Goal: Information Seeking & Learning: Learn about a topic

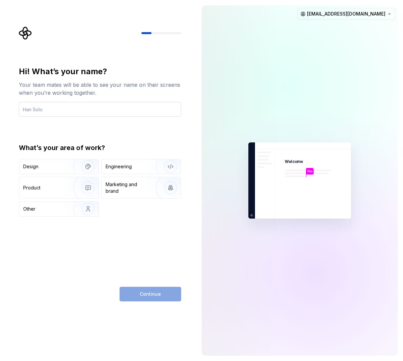
click at [62, 108] on input "text" at bounding box center [100, 109] width 162 height 15
type input "[PERSON_NAME]"
click at [80, 163] on img "button" at bounding box center [84, 166] width 42 height 44
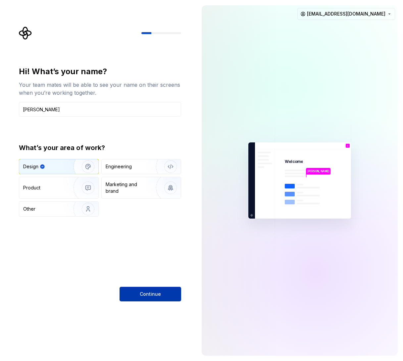
click at [161, 294] on button "Continue" at bounding box center [150, 293] width 62 height 15
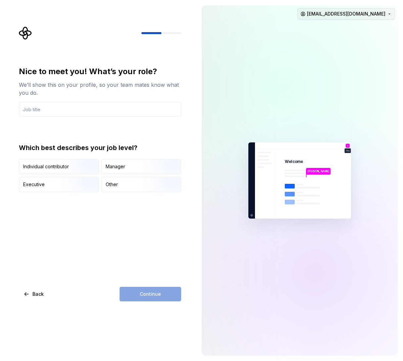
click at [376, 16] on html "Nice to meet you! What’s your role? We’ll show this on your profile, so your te…" at bounding box center [201, 180] width 403 height 361
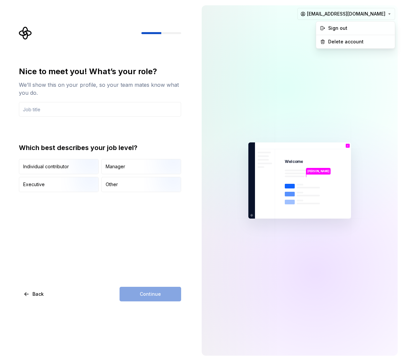
click at [174, 51] on html "Nice to meet you! What’s your role? We’ll show this on your profile, so your te…" at bounding box center [201, 180] width 403 height 361
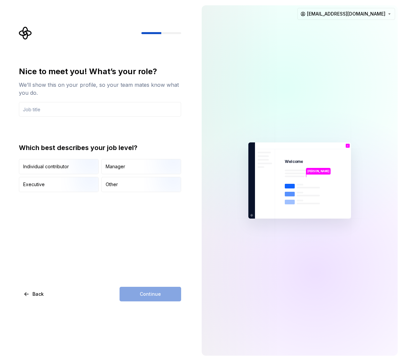
click at [145, 287] on div "Continue" at bounding box center [150, 293] width 62 height 15
click at [90, 250] on div "Nice to meet you! What’s your role? We’ll show this on your profile, so your te…" at bounding box center [100, 183] width 162 height 235
click at [26, 34] on icon "Supernova Logo" at bounding box center [25, 33] width 13 height 13
click at [142, 27] on div at bounding box center [100, 32] width 162 height 13
click at [164, 61] on div "Nice to meet you! What’s your role? We’ll show this on your profile, so your te…" at bounding box center [102, 163] width 174 height 275
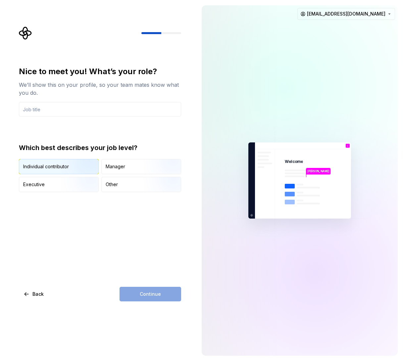
click at [82, 166] on img "button" at bounding box center [82, 174] width 42 height 44
click at [165, 299] on div "Continue" at bounding box center [150, 293] width 62 height 15
click at [165, 298] on div "Continue" at bounding box center [150, 293] width 62 height 15
click at [165, 297] on div "Continue" at bounding box center [150, 293] width 62 height 15
click at [83, 110] on input "text" at bounding box center [100, 109] width 162 height 15
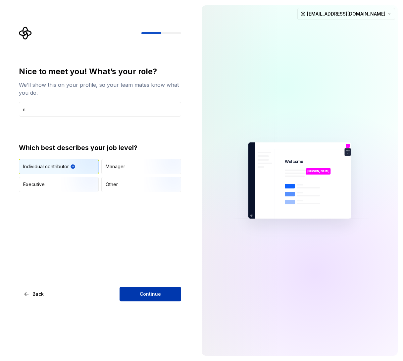
click at [144, 292] on span "Continue" at bounding box center [150, 293] width 21 height 7
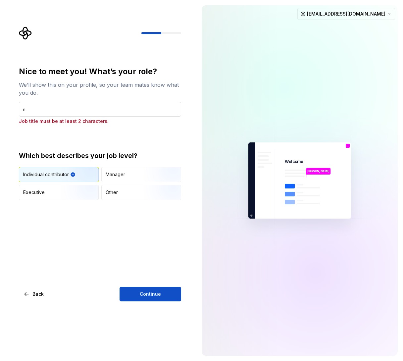
click at [92, 107] on input "n" at bounding box center [100, 109] width 162 height 15
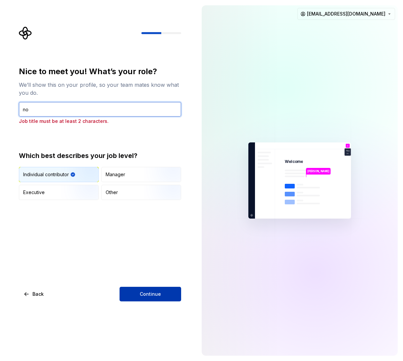
type input "no"
click at [154, 288] on button "Continue" at bounding box center [150, 293] width 62 height 15
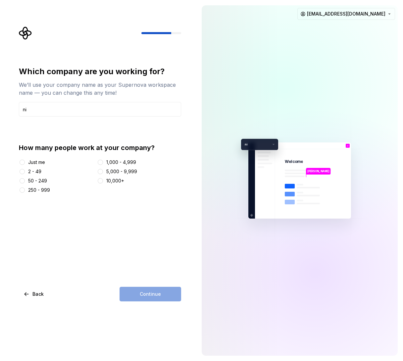
type input "ni"
click at [117, 171] on div "5,000 - 9,999" at bounding box center [121, 171] width 31 height 7
click at [103, 171] on button "5,000 - 9,999" at bounding box center [100, 171] width 5 height 5
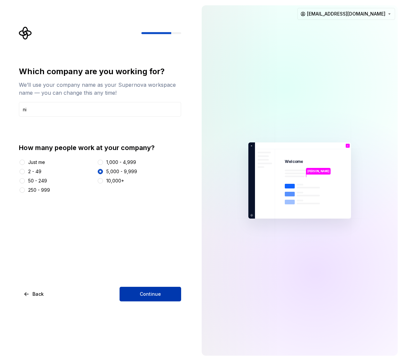
click at [155, 299] on button "Continue" at bounding box center [150, 293] width 62 height 15
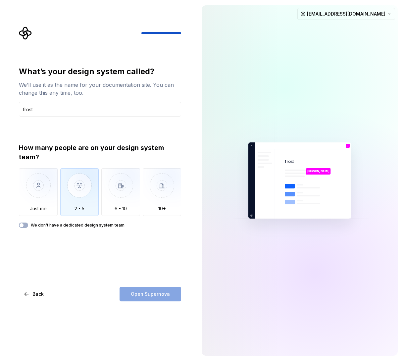
type input "frost"
click at [79, 197] on img "button" at bounding box center [79, 190] width 39 height 44
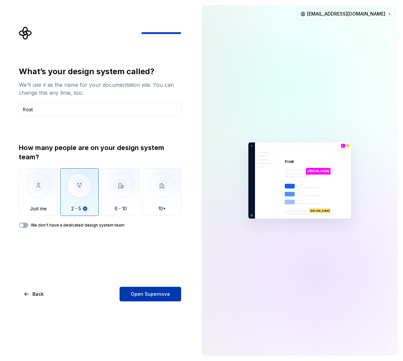
click at [152, 294] on span "Open Supernova" at bounding box center [150, 293] width 39 height 7
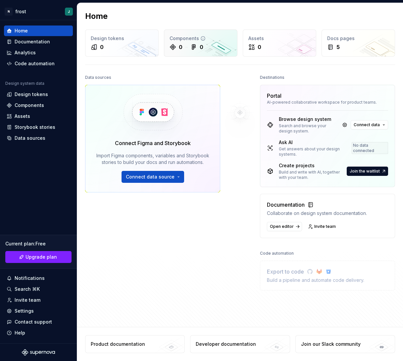
click at [205, 41] on div "Components" at bounding box center [200, 38] width 62 height 7
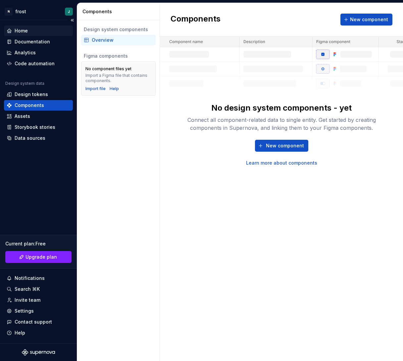
click at [40, 29] on div "Home" at bounding box center [39, 30] width 64 height 7
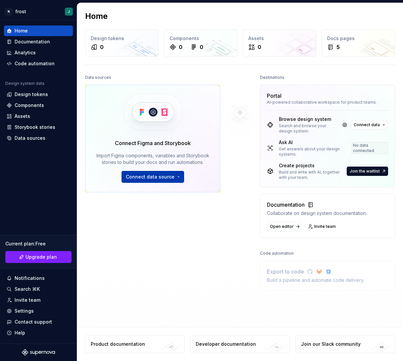
click at [147, 173] on button "Connect data source" at bounding box center [152, 177] width 63 height 12
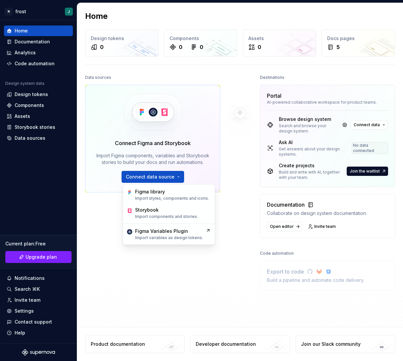
click at [224, 157] on div at bounding box center [240, 181] width 40 height 217
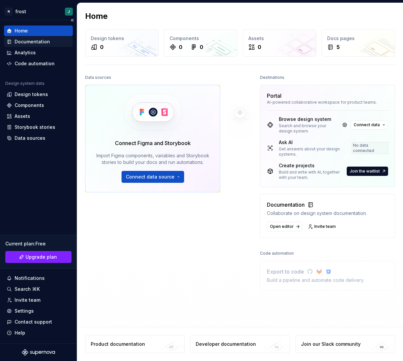
click at [40, 42] on div "Documentation" at bounding box center [32, 41] width 35 height 7
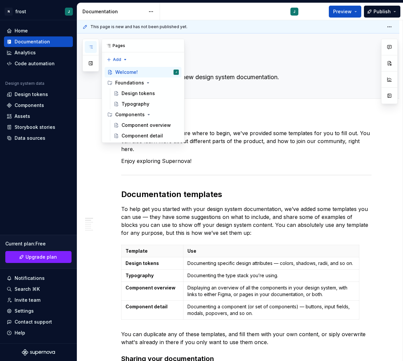
click at [90, 46] on icon "button" at bounding box center [90, 46] width 5 height 5
click at [91, 64] on button "button" at bounding box center [91, 63] width 12 height 12
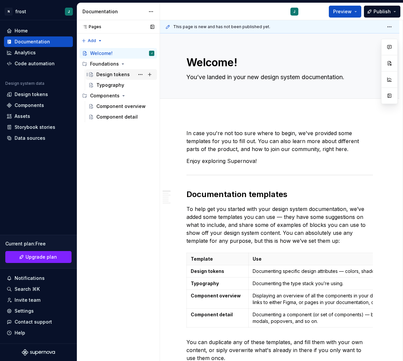
click at [121, 76] on div "Design tokens" at bounding box center [112, 74] width 33 height 7
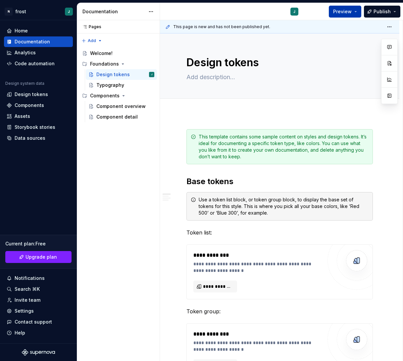
click at [353, 12] on button "Preview" at bounding box center [344, 12] width 32 height 12
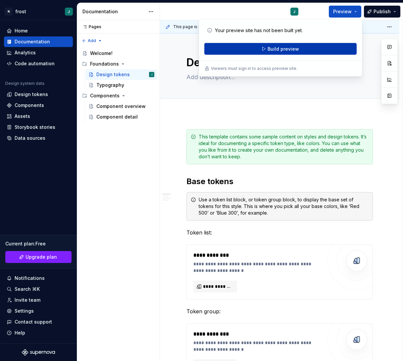
click at [323, 46] on button "Build preview" at bounding box center [280, 49] width 152 height 12
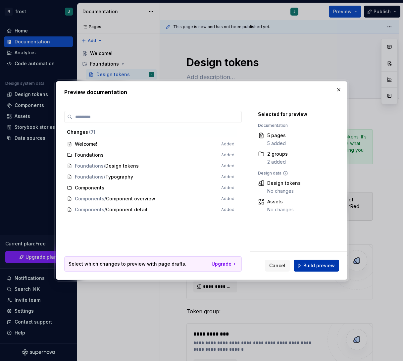
click at [316, 266] on span "Build preview" at bounding box center [318, 265] width 31 height 7
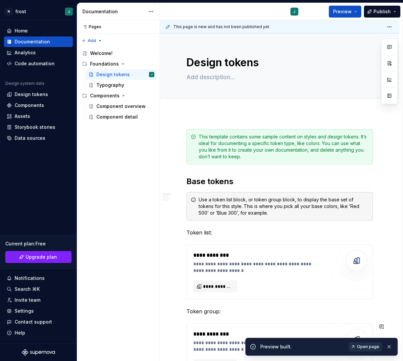
click at [367, 345] on span "Open page" at bounding box center [368, 346] width 22 height 5
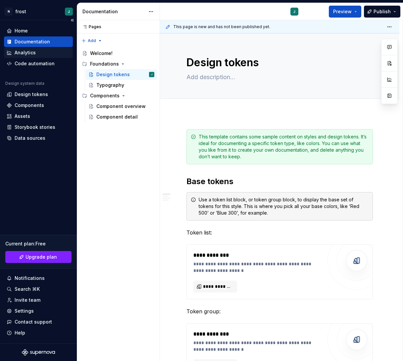
click at [41, 55] on div "Analytics" at bounding box center [39, 52] width 64 height 7
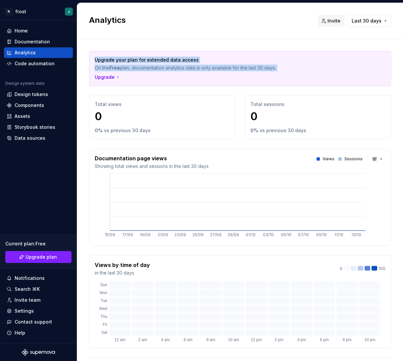
drag, startPoint x: 193, startPoint y: 75, endPoint x: 201, endPoint y: 48, distance: 28.2
click at [201, 48] on div "Upgrade your plan for extended data access On the Free plan, documentation anal…" at bounding box center [240, 271] width 302 height 465
drag, startPoint x: 188, startPoint y: 75, endPoint x: 198, endPoint y: 50, distance: 27.4
click at [198, 50] on div "Upgrade your plan for extended data access On the Free plan, documentation anal…" at bounding box center [240, 271] width 302 height 465
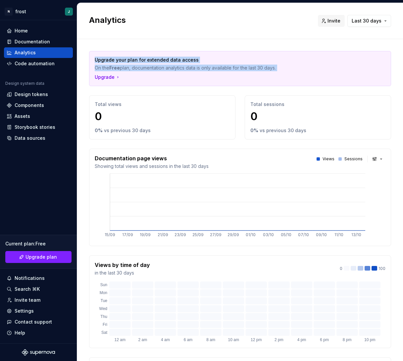
click at [198, 50] on div "Upgrade your plan for extended data access On the Free plan, documentation anal…" at bounding box center [240, 271] width 302 height 465
drag, startPoint x: 192, startPoint y: 78, endPoint x: 197, endPoint y: 53, distance: 25.6
click at [197, 53] on div "Upgrade your plan for extended data access On the Free plan, documentation anal…" at bounding box center [239, 68] width 301 height 34
drag, startPoint x: 197, startPoint y: 74, endPoint x: 200, endPoint y: 53, distance: 21.4
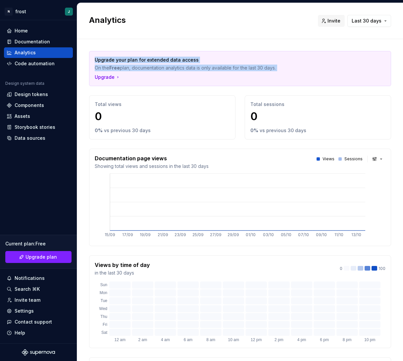
click at [200, 53] on div "Upgrade your plan for extended data access On the Free plan, documentation anal…" at bounding box center [239, 68] width 301 height 34
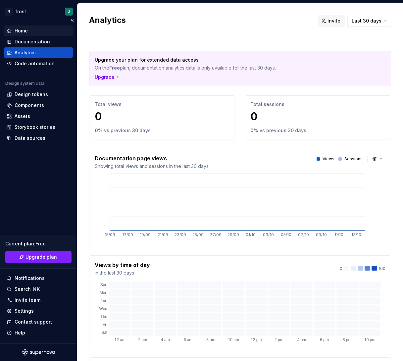
click at [36, 33] on div "Home" at bounding box center [39, 30] width 64 height 7
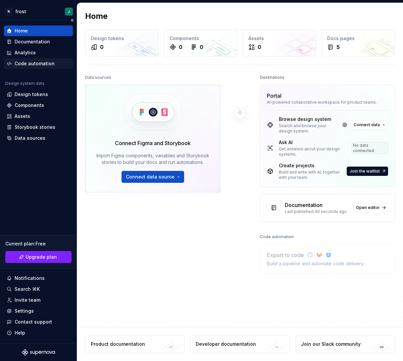
click at [39, 62] on div "Code automation" at bounding box center [35, 63] width 40 height 7
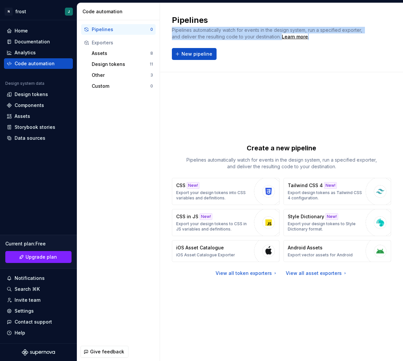
drag, startPoint x: 317, startPoint y: 33, endPoint x: 316, endPoint y: 26, distance: 7.0
click at [316, 26] on div "Pipelines Pipelines automatically watch for events in the design system, run a …" at bounding box center [271, 27] width 198 height 25
drag, startPoint x: 312, startPoint y: 40, endPoint x: 312, endPoint y: 27, distance: 12.9
click at [312, 27] on div "Pipelines automatically watch for events in the design system, run a specified …" at bounding box center [271, 33] width 198 height 13
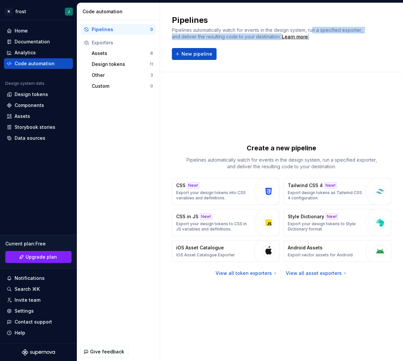
click at [312, 27] on div "Pipelines automatically watch for events in the design system, run a specified …" at bounding box center [271, 33] width 198 height 13
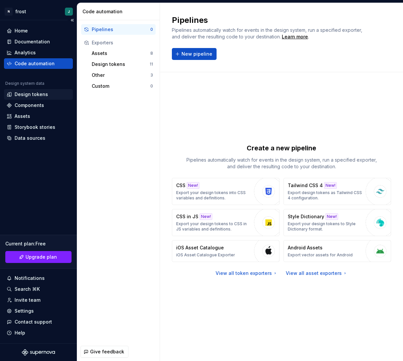
click at [38, 93] on div "Design tokens" at bounding box center [31, 94] width 33 height 7
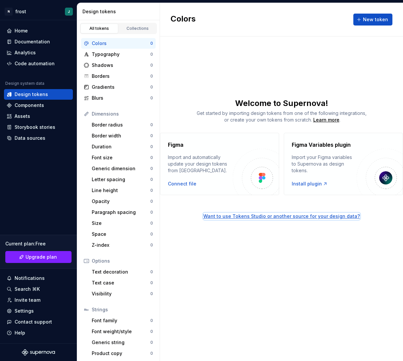
click at [318, 217] on div "Want to use Tokens Studio or another source for your design data?" at bounding box center [281, 216] width 156 height 7
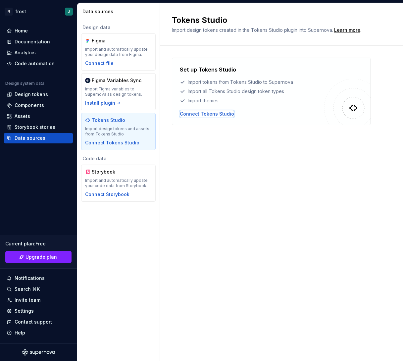
click at [218, 115] on div "Connect Tokens Studio" at bounding box center [207, 113] width 54 height 7
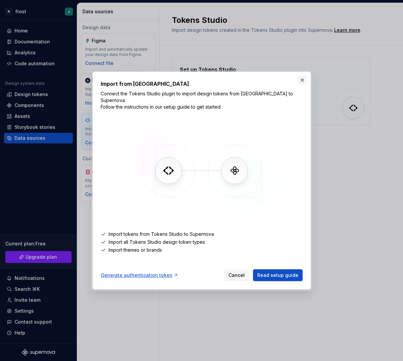
click at [300, 83] on button "button" at bounding box center [301, 79] width 9 height 9
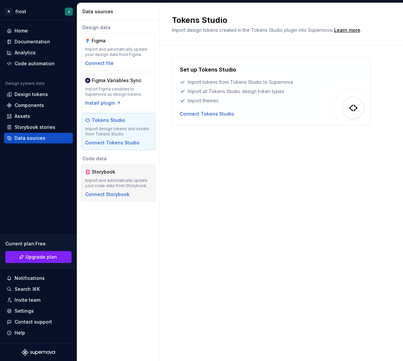
click at [131, 178] on div "Import and automatically update your code data from Storybook." at bounding box center [118, 183] width 66 height 11
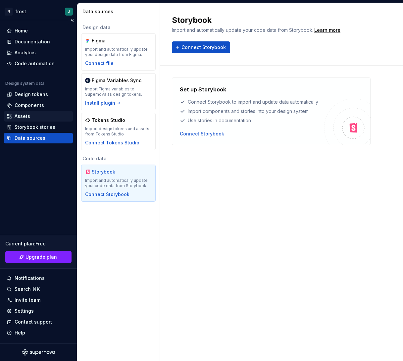
click at [36, 114] on div "Assets" at bounding box center [39, 116] width 64 height 7
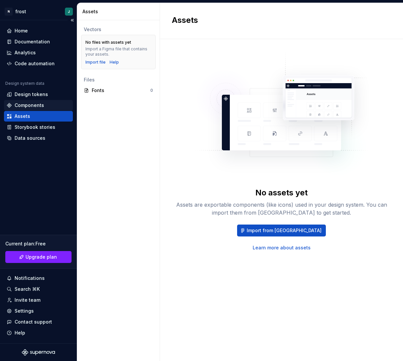
click at [50, 107] on div "Components" at bounding box center [39, 105] width 64 height 7
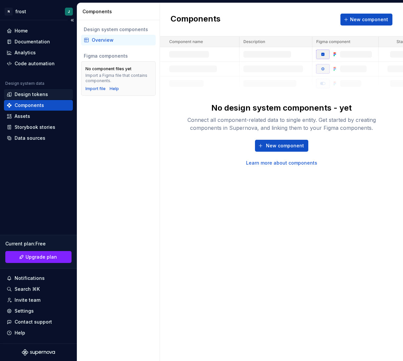
click at [54, 95] on div "Design tokens" at bounding box center [39, 94] width 64 height 7
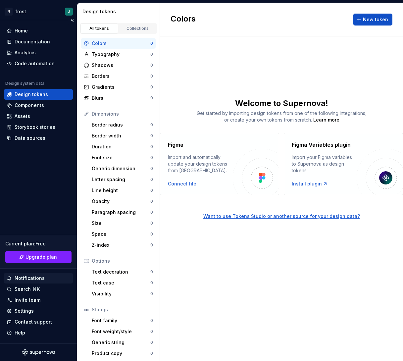
click at [42, 279] on div "Notifications" at bounding box center [30, 278] width 30 height 7
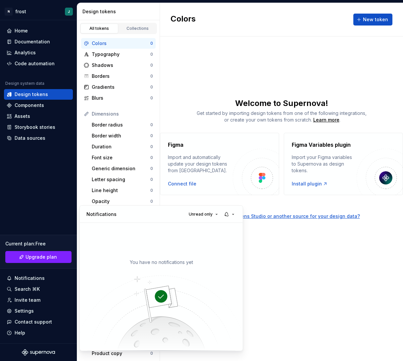
click at [39, 287] on html "N frost J Home Documentation Analytics Code automation Design system data Desig…" at bounding box center [201, 180] width 403 height 361
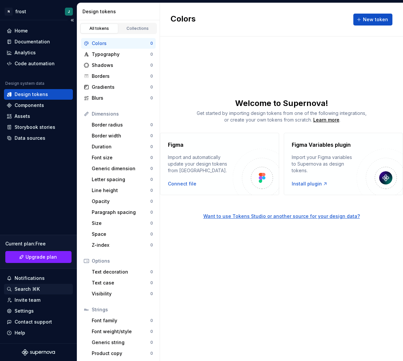
click at [46, 288] on div "Search ⌘K" at bounding box center [39, 288] width 64 height 7
click at [35, 312] on div "Settings" at bounding box center [39, 310] width 64 height 7
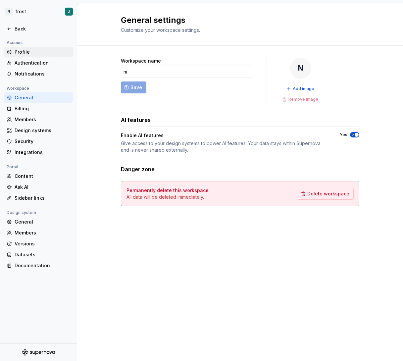
click at [43, 50] on div "Profile" at bounding box center [43, 52] width 56 height 7
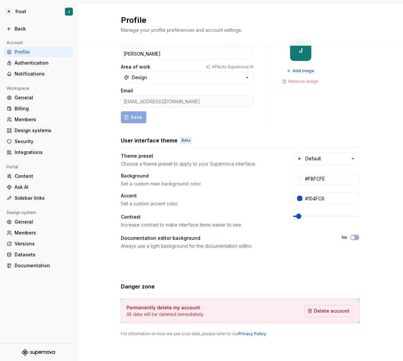
scroll to position [19, 0]
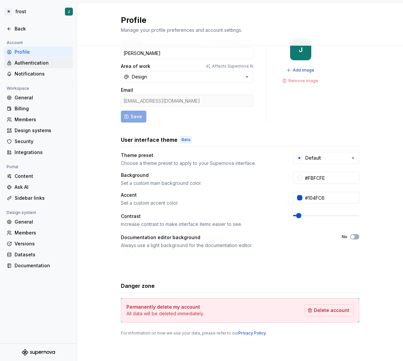
click at [44, 63] on div "Authentication" at bounding box center [43, 63] width 56 height 7
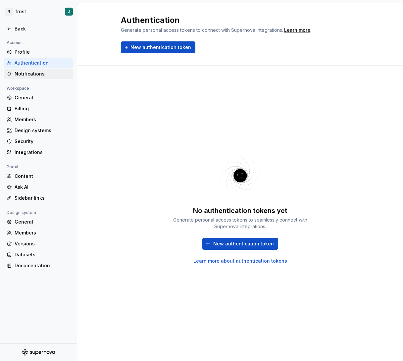
click at [41, 73] on div "Notifications" at bounding box center [43, 73] width 56 height 7
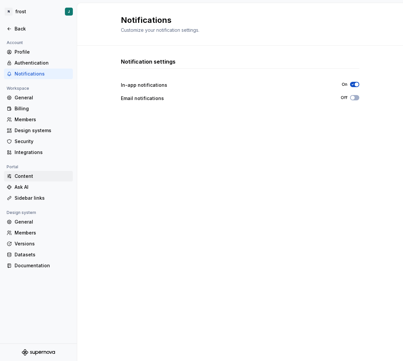
click at [39, 177] on div "Content" at bounding box center [43, 176] width 56 height 7
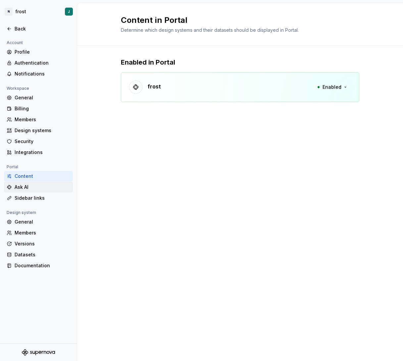
click at [38, 187] on div "Ask AI" at bounding box center [43, 187] width 56 height 7
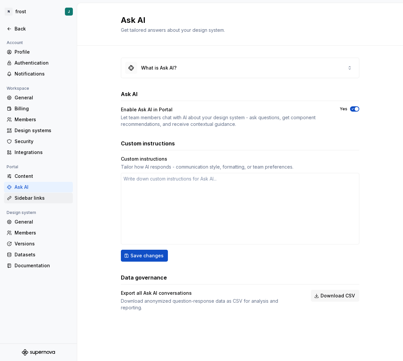
click at [39, 199] on div "Sidebar links" at bounding box center [43, 197] width 56 height 7
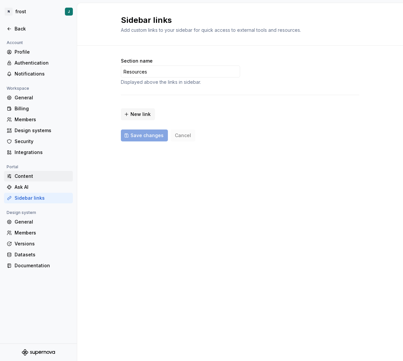
click at [43, 177] on div "Content" at bounding box center [43, 176] width 56 height 7
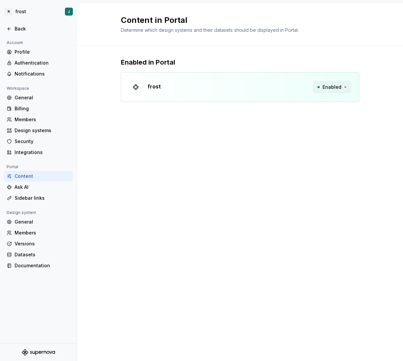
click at [332, 88] on span "Enabled" at bounding box center [331, 87] width 19 height 7
click at [225, 97] on div "frost Enabled" at bounding box center [240, 87] width 238 height 30
drag, startPoint x: 187, startPoint y: 65, endPoint x: 193, endPoint y: 53, distance: 13.6
click at [193, 53] on div "Enabled in Portal frost Enabled" at bounding box center [240, 86] width 238 height 81
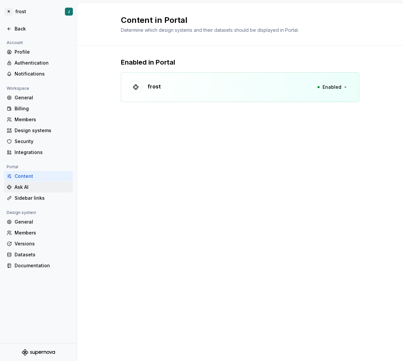
click at [24, 191] on div "Ask AI" at bounding box center [38, 187] width 69 height 11
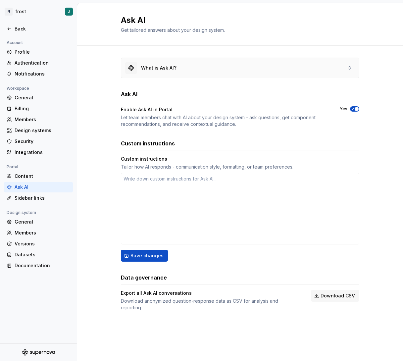
click at [198, 72] on div "What is Ask AI?" at bounding box center [239, 68] width 237 height 20
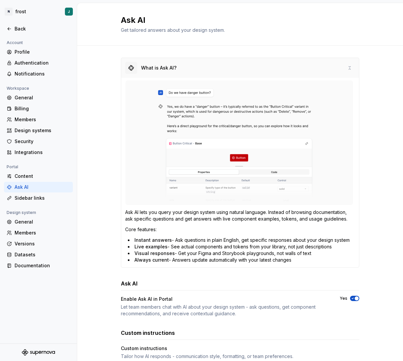
click at [199, 71] on div "What is Ask AI?" at bounding box center [239, 68] width 237 height 20
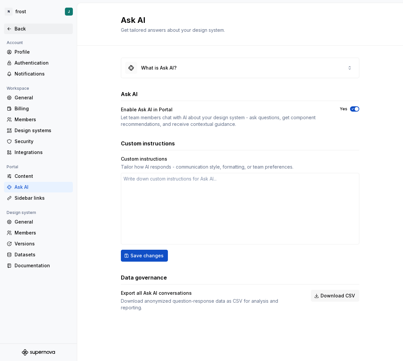
click at [27, 27] on div "Back" at bounding box center [43, 28] width 56 height 7
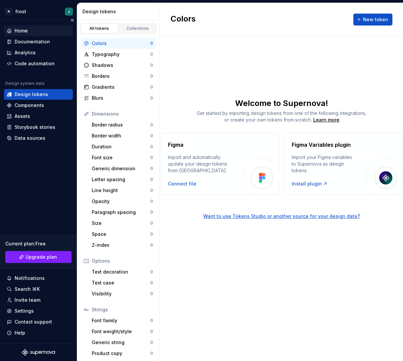
click at [41, 29] on div "Home" at bounding box center [39, 30] width 64 height 7
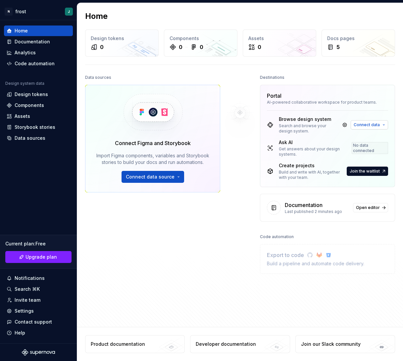
click at [369, 123] on span "Connect data" at bounding box center [366, 124] width 26 height 5
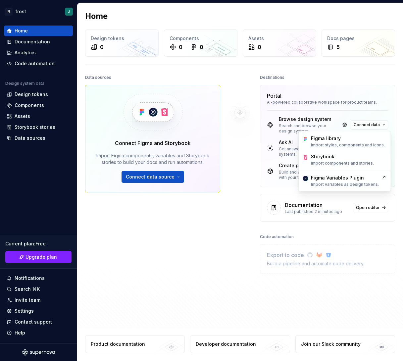
click at [356, 106] on div "Portal AI-powered collaborative workspace for product teams." at bounding box center [327, 97] width 134 height 25
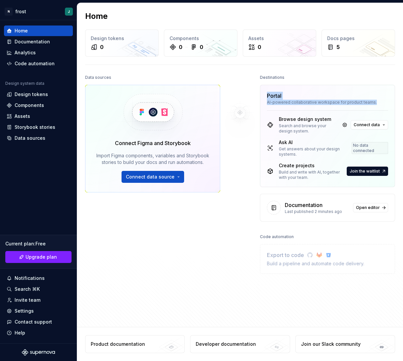
drag, startPoint x: 294, startPoint y: 107, endPoint x: 299, endPoint y: 88, distance: 20.6
click at [299, 88] on div "Portal AI-powered collaborative workspace for product teams." at bounding box center [327, 97] width 134 height 25
drag, startPoint x: 323, startPoint y: 157, endPoint x: 328, endPoint y: 138, distance: 19.7
click at [328, 138] on div "Browse design system Search and browse your design system. Connect data Ask AI …" at bounding box center [327, 148] width 134 height 76
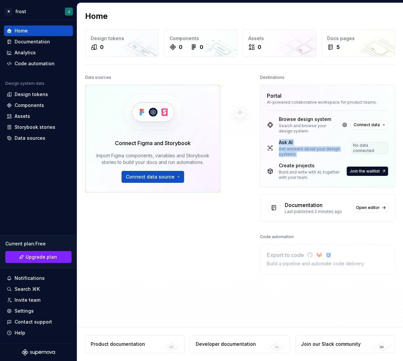
click at [328, 138] on div "Browse design system Search and browse your design system. Connect data Ask AI …" at bounding box center [327, 148] width 134 height 76
click at [372, 208] on span "Open editor" at bounding box center [368, 207] width 24 height 5
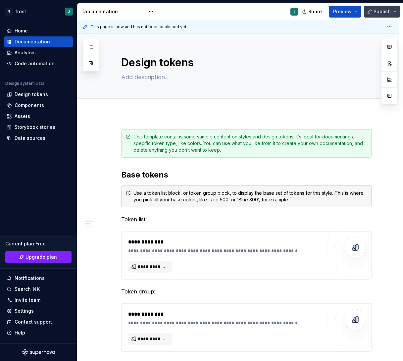
click at [385, 9] on span "Publish" at bounding box center [381, 11] width 17 height 7
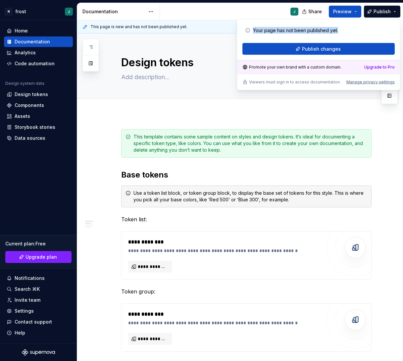
drag, startPoint x: 344, startPoint y: 30, endPoint x: 346, endPoint y: 24, distance: 6.1
click at [346, 24] on div "Your page has not been published yet." at bounding box center [318, 30] width 147 height 12
click at [372, 82] on div "Manage privacy settings" at bounding box center [370, 81] width 48 height 5
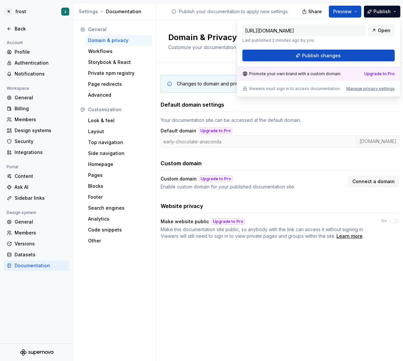
click at [328, 106] on div "Default domain settings" at bounding box center [279, 105] width 238 height 8
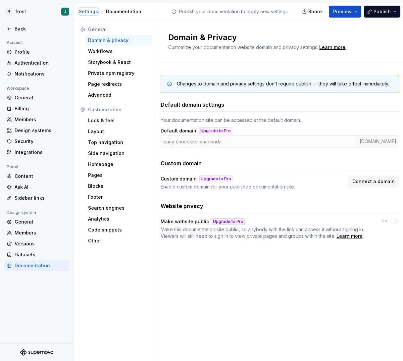
click at [92, 10] on div "Settings" at bounding box center [88, 11] width 19 height 7
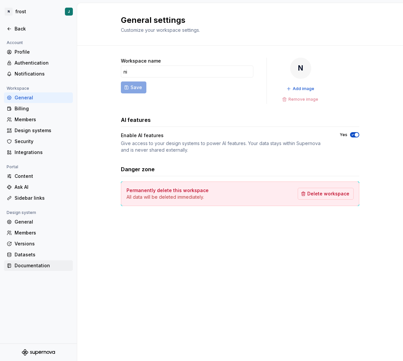
click at [28, 265] on div "Documentation" at bounding box center [43, 265] width 56 height 7
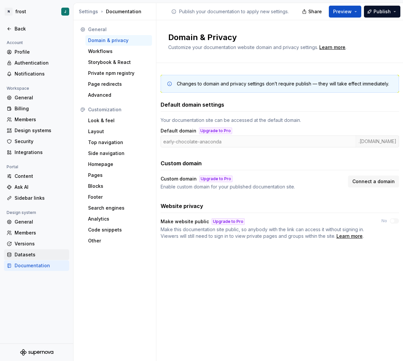
click at [46, 252] on div "Datasets" at bounding box center [41, 254] width 52 height 7
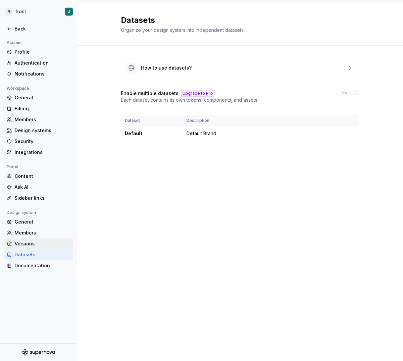
click at [46, 242] on div "Versions" at bounding box center [43, 243] width 56 height 7
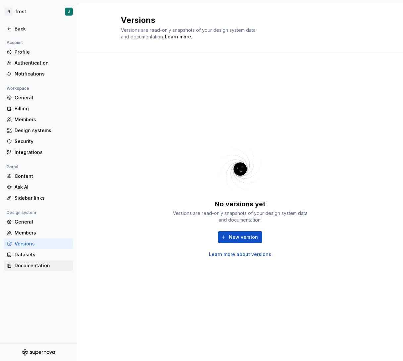
click at [44, 267] on div "Documentation" at bounding box center [43, 265] width 56 height 7
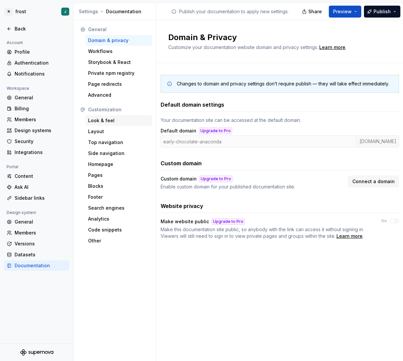
click at [114, 121] on div "Look & feel" at bounding box center [118, 120] width 61 height 7
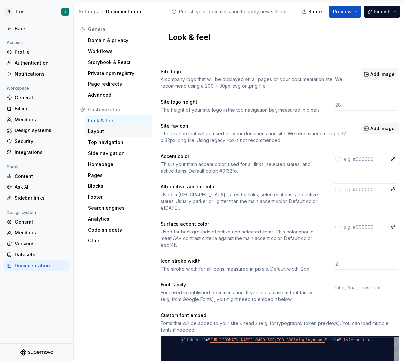
click at [117, 131] on div "Layout" at bounding box center [118, 131] width 61 height 7
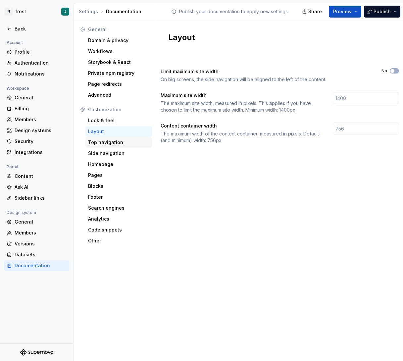
click at [119, 142] on div "Top navigation" at bounding box center [118, 142] width 61 height 7
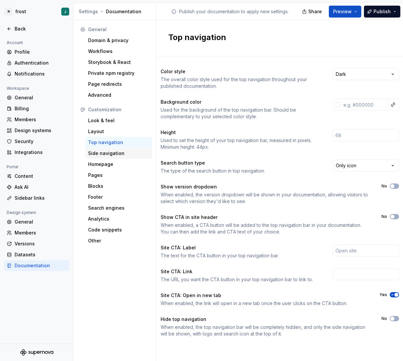
click at [119, 150] on div "Side navigation" at bounding box center [118, 153] width 61 height 7
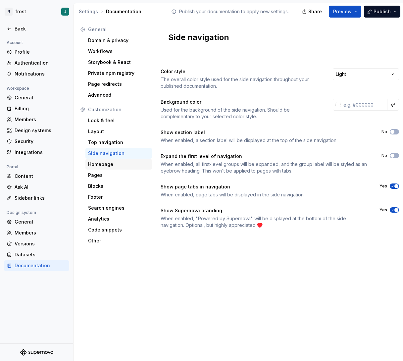
click at [123, 164] on div "Homepage" at bounding box center [118, 164] width 61 height 7
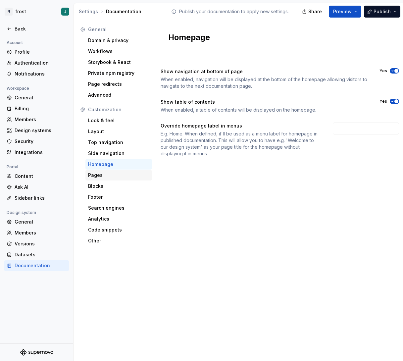
click at [119, 179] on div "Pages" at bounding box center [118, 175] width 66 height 11
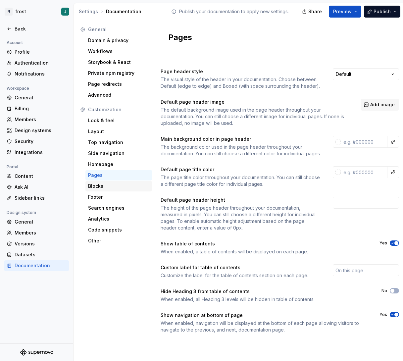
click at [119, 187] on div "Blocks" at bounding box center [118, 186] width 61 height 7
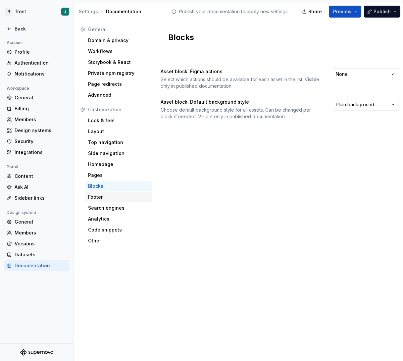
click at [118, 197] on div "Footer" at bounding box center [118, 196] width 61 height 7
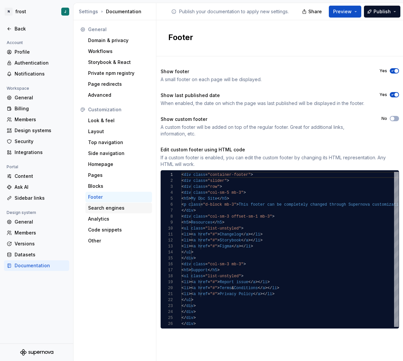
click at [117, 212] on div "Search engines" at bounding box center [118, 207] width 66 height 11
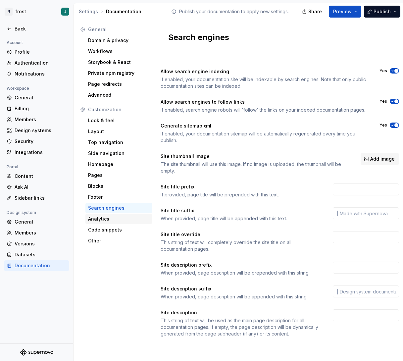
click at [117, 220] on div "Analytics" at bounding box center [118, 218] width 61 height 7
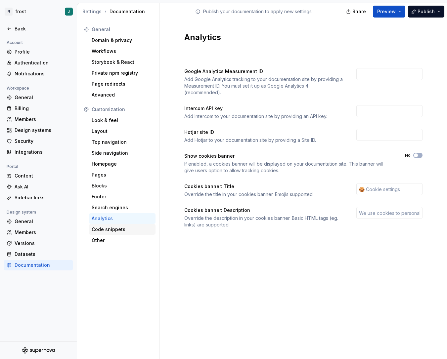
click at [120, 232] on div "Code snippets" at bounding box center [122, 229] width 61 height 7
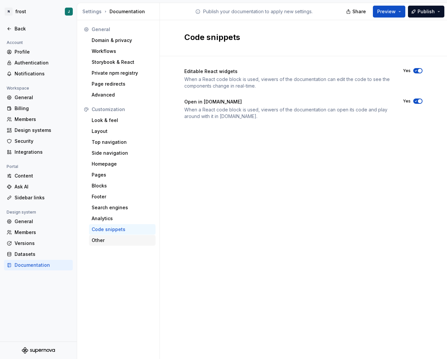
click at [115, 241] on div "Other" at bounding box center [122, 240] width 61 height 7
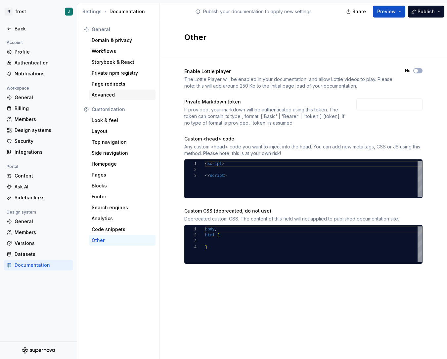
click at [117, 91] on div "Advanced" at bounding box center [122, 95] width 66 height 11
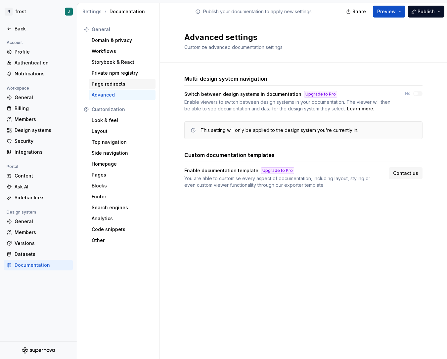
click at [124, 85] on div "Page redirects" at bounding box center [122, 84] width 61 height 7
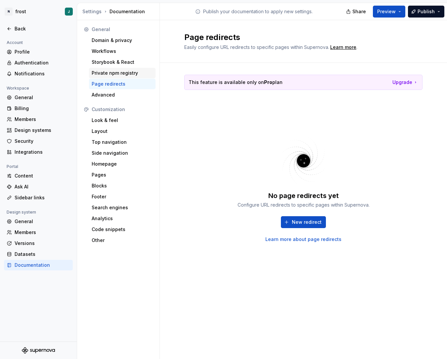
click at [128, 75] on div "Private npm registry" at bounding box center [122, 73] width 61 height 7
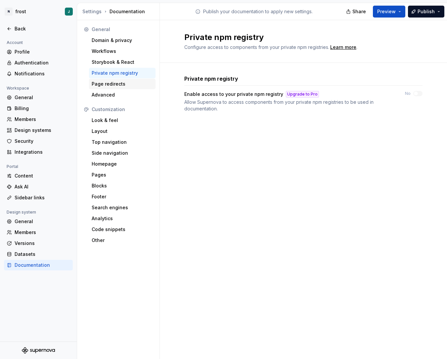
click at [126, 84] on div "Page redirects" at bounding box center [122, 84] width 61 height 7
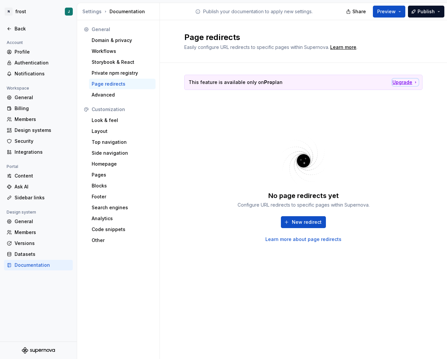
click at [402, 84] on icon "button" at bounding box center [415, 82] width 5 height 5
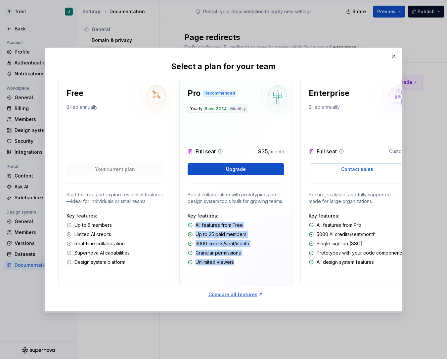
drag, startPoint x: 258, startPoint y: 229, endPoint x: 261, endPoint y: 221, distance: 8.9
click at [261, 221] on div "Key features: All features from Free Up to 25 paid members 3000 credits/seat/mo…" at bounding box center [236, 239] width 97 height 53
click at [261, 219] on p "Key features:" at bounding box center [236, 216] width 97 height 7
drag, startPoint x: 254, startPoint y: 269, endPoint x: 265, endPoint y: 222, distance: 48.6
click at [265, 222] on div "Key features: All features from Free Up to 25 paid members 3000 credits/seat/mo…" at bounding box center [236, 239] width 97 height 53
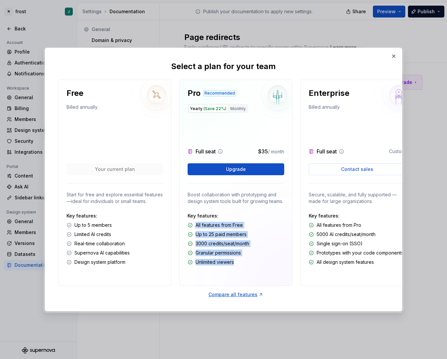
click at [265, 219] on p "Key features:" at bounding box center [236, 216] width 97 height 7
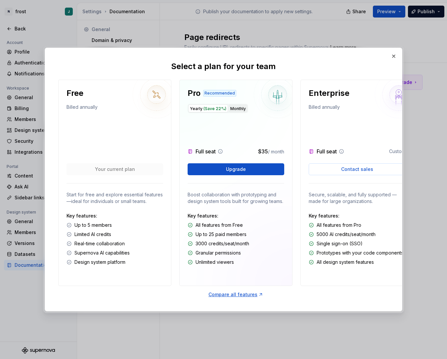
click at [242, 107] on button "Monthly" at bounding box center [238, 109] width 19 height 8
click at [211, 107] on span "(Save 22%)" at bounding box center [214, 108] width 23 height 5
click at [237, 107] on button "Monthly" at bounding box center [238, 109] width 19 height 8
drag, startPoint x: 252, startPoint y: 199, endPoint x: 257, endPoint y: 185, distance: 15.1
click at [257, 185] on div "Pro Recommended Yearly (Save 22%) Monthly Full seat $45 / month Upgrade Boost c…" at bounding box center [235, 183] width 113 height 206
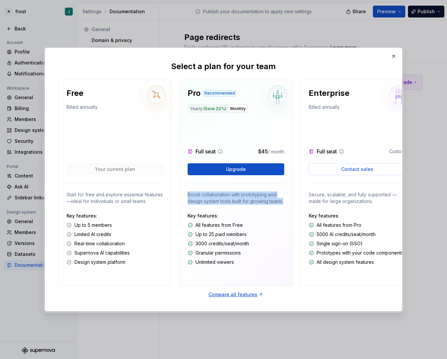
drag, startPoint x: 257, startPoint y: 185, endPoint x: 256, endPoint y: 264, distance: 78.7
click at [257, 185] on div "Pro Recommended Yearly (Save 22%) Monthly Full seat $45 / month Upgrade Boost c…" at bounding box center [235, 183] width 113 height 206
click at [393, 54] on button "button" at bounding box center [393, 56] width 9 height 9
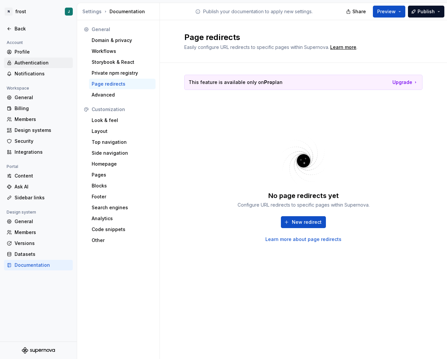
click at [48, 63] on div "Authentication" at bounding box center [43, 63] width 56 height 7
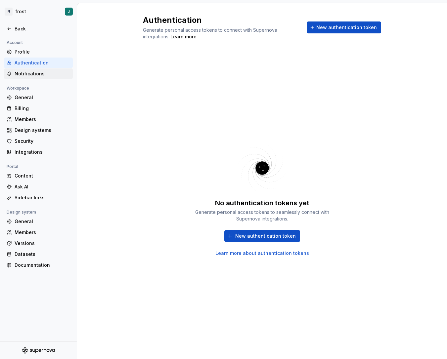
click at [41, 76] on div "Notifications" at bounding box center [43, 73] width 56 height 7
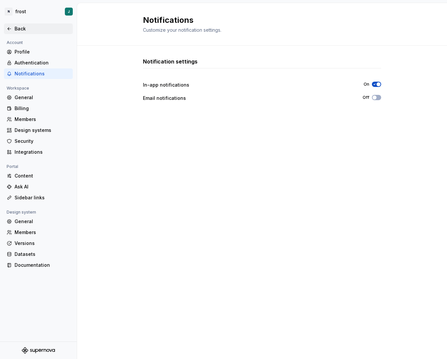
click at [25, 29] on div "Back" at bounding box center [43, 28] width 56 height 7
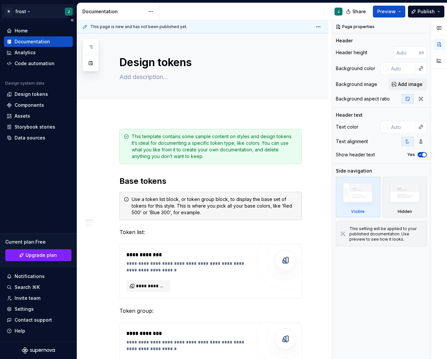
click at [40, 13] on html "N frost J Home Documentation Analytics Code automation Design system data Desig…" at bounding box center [223, 179] width 447 height 359
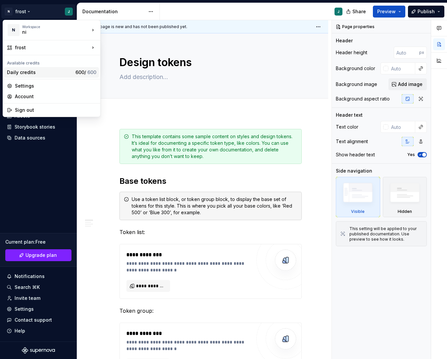
click at [62, 74] on div "Daily credits" at bounding box center [40, 72] width 66 height 7
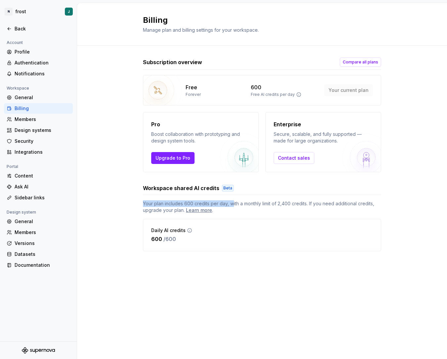
drag, startPoint x: 236, startPoint y: 202, endPoint x: 249, endPoint y: 193, distance: 16.3
click at [249, 193] on div "Workspace shared AI credits Beta Your plan includes 600 credits per day, with a…" at bounding box center [262, 217] width 238 height 67
drag, startPoint x: 249, startPoint y: 193, endPoint x: 248, endPoint y: 198, distance: 6.0
click at [249, 193] on div "Workspace shared AI credits Beta" at bounding box center [262, 189] width 238 height 11
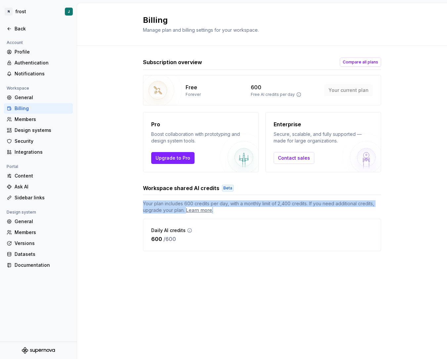
drag, startPoint x: 244, startPoint y: 212, endPoint x: 253, endPoint y: 196, distance: 18.3
click at [253, 196] on div "Workspace shared AI credits Beta Your plan includes 600 credits per day, with a…" at bounding box center [262, 217] width 238 height 67
drag, startPoint x: 250, startPoint y: 207, endPoint x: 254, endPoint y: 195, distance: 12.2
click at [254, 195] on div "Workspace shared AI credits Beta Your plan includes 600 credits per day, with a…" at bounding box center [262, 217] width 238 height 67
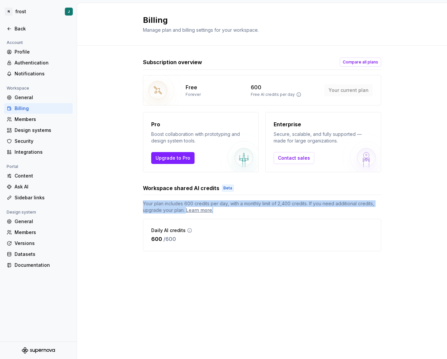
click at [254, 195] on div "Workspace shared AI credits Beta Your plan includes 600 credits per day, with a…" at bounding box center [262, 217] width 238 height 67
drag, startPoint x: 248, startPoint y: 206, endPoint x: 250, endPoint y: 197, distance: 9.1
click at [250, 197] on div "Workspace shared AI credits Beta Your plan includes 600 credits per day, with a…" at bounding box center [262, 217] width 238 height 67
drag, startPoint x: 247, startPoint y: 203, endPoint x: 249, endPoint y: 199, distance: 4.5
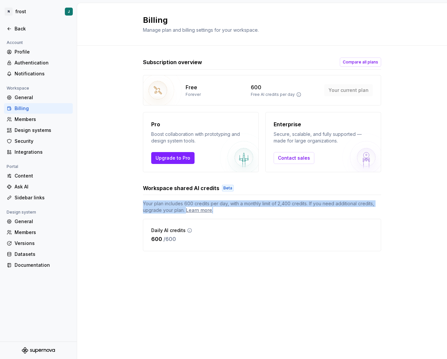
click at [248, 199] on div "Workspace shared AI credits Beta Your plan includes 600 credits per day, with a…" at bounding box center [262, 217] width 238 height 67
click at [249, 199] on div "Workspace shared AI credits Beta Your plan includes 600 credits per day, with a…" at bounding box center [262, 217] width 238 height 67
drag, startPoint x: 245, startPoint y: 212, endPoint x: 249, endPoint y: 198, distance: 14.4
click at [249, 198] on div "Workspace shared AI credits Beta Your plan includes 600 credits per day, with a…" at bounding box center [262, 217] width 238 height 67
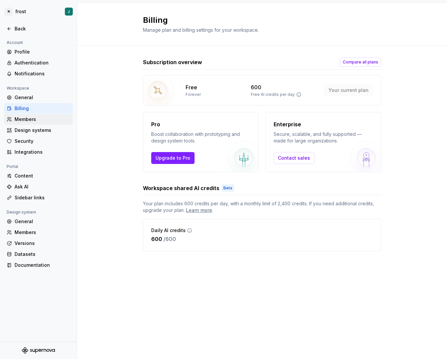
click at [42, 119] on div "Members" at bounding box center [43, 119] width 56 height 7
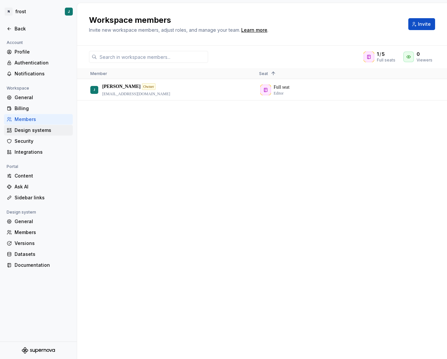
click at [43, 130] on div "Design systems" at bounding box center [43, 130] width 56 height 7
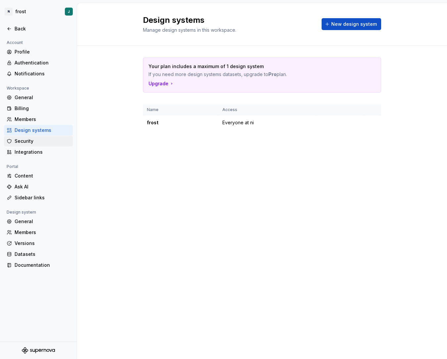
click at [42, 139] on div "Security" at bounding box center [43, 141] width 56 height 7
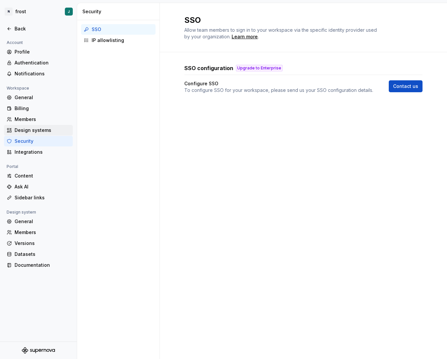
click at [47, 128] on div "Design systems" at bounding box center [43, 130] width 56 height 7
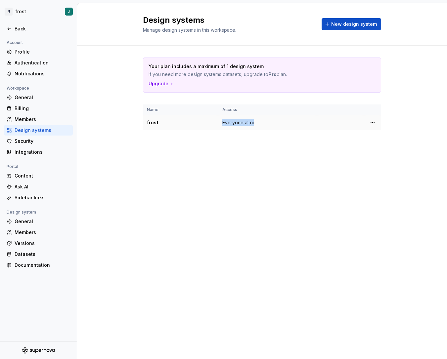
drag, startPoint x: 262, startPoint y: 124, endPoint x: 203, endPoint y: 124, distance: 59.2
click at [203, 124] on tr "frost Everyone at ni" at bounding box center [262, 122] width 238 height 15
click at [203, 124] on div "frost" at bounding box center [180, 122] width 67 height 7
click at [36, 146] on div "Security" at bounding box center [38, 141] width 69 height 11
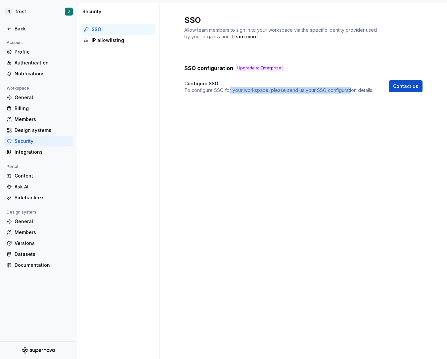
drag, startPoint x: 231, startPoint y: 92, endPoint x: 350, endPoint y: 92, distance: 119.1
click at [349, 92] on p "To configure SSO for your workspace, please send us your SSO configuration deta…" at bounding box center [278, 90] width 189 height 7
click at [350, 92] on p "To configure SSO for your workspace, please send us your SSO configuration deta…" at bounding box center [278, 90] width 189 height 7
click at [402, 86] on span "Contact us" at bounding box center [405, 86] width 25 height 7
click at [121, 41] on div "IP allowlisting" at bounding box center [122, 40] width 61 height 7
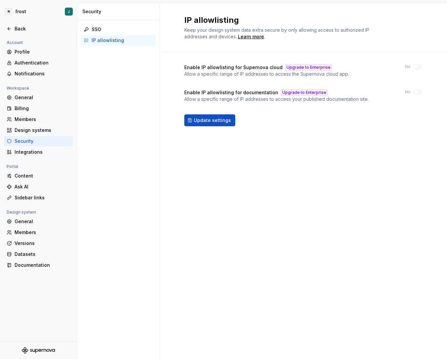
click at [310, 67] on div "Upgrade to Enterprise" at bounding box center [308, 67] width 47 height 7
click at [222, 121] on span "Update settings" at bounding box center [212, 120] width 37 height 7
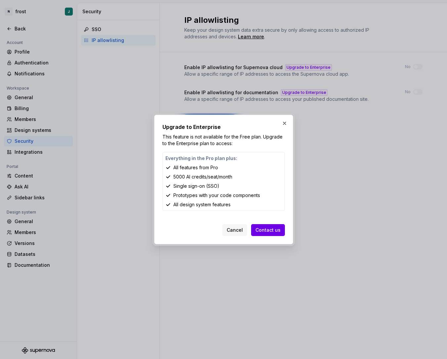
click at [270, 230] on span "Contact us" at bounding box center [267, 230] width 25 height 7
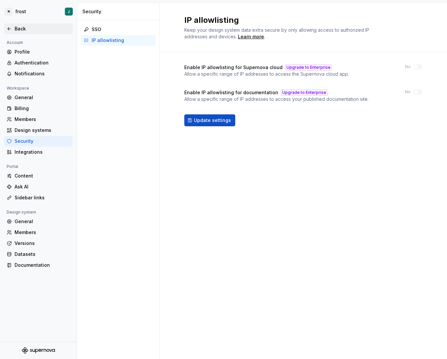
click at [31, 30] on div "Back" at bounding box center [43, 28] width 56 height 7
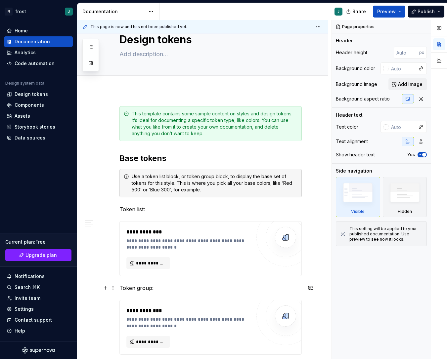
scroll to position [50, 0]
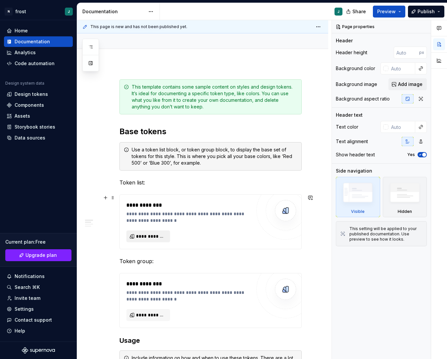
click at [157, 238] on span "**********" at bounding box center [151, 236] width 30 height 7
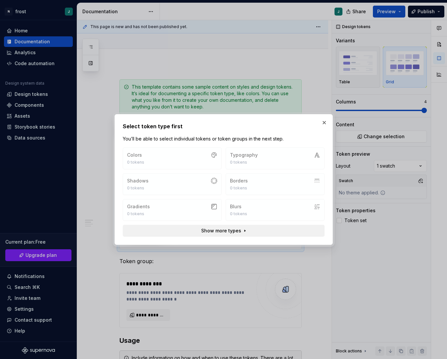
click at [231, 230] on span "Show more types" at bounding box center [221, 231] width 40 height 7
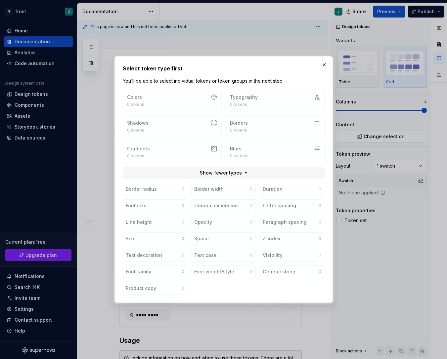
click at [270, 179] on div "Colors 0 tokens Typography 0 tokens Shadows 0 tokens Borders 0 tokens Gradients…" at bounding box center [223, 192] width 223 height 205
click at [272, 176] on button "Show fewer types" at bounding box center [224, 173] width 202 height 12
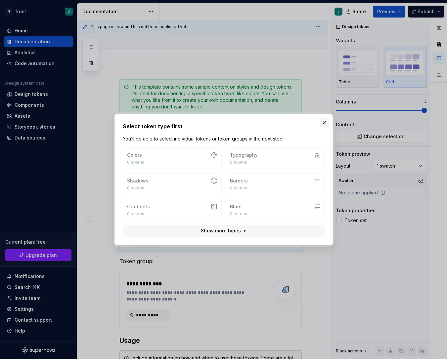
click at [325, 122] on button "button" at bounding box center [324, 122] width 9 height 9
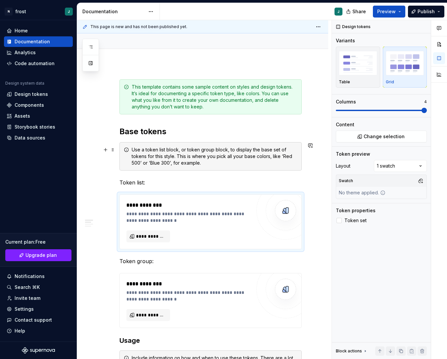
click at [225, 167] on div "Use a token list block, or token group block, to display the base set of tokens…" at bounding box center [210, 156] width 182 height 28
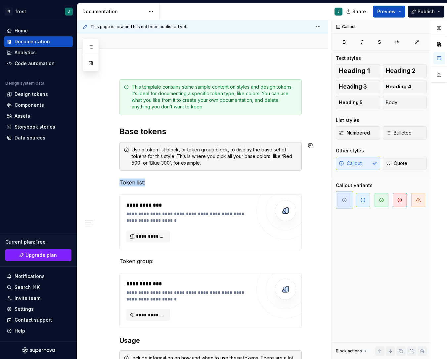
click at [223, 218] on div "**********" at bounding box center [188, 217] width 124 height 13
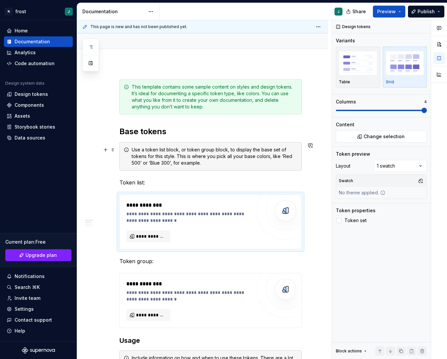
click at [228, 152] on div "Use a token list block, or token group block, to display the base set of tokens…" at bounding box center [215, 157] width 166 height 20
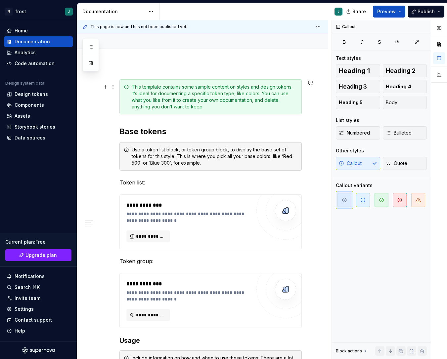
click at [240, 103] on div "This template contains some sample content on styles and design tokens. It’s id…" at bounding box center [215, 97] width 166 height 26
click at [218, 152] on div "Use a token list block, or token group block, to display the base set of tokens…" at bounding box center [215, 157] width 166 height 20
drag, startPoint x: 211, startPoint y: 147, endPoint x: 230, endPoint y: 156, distance: 21.7
click at [230, 156] on div "Use a token list block, or token group block, to display the base set of tokens…" at bounding box center [215, 157] width 166 height 20
click at [191, 129] on h2 "Base tokens" at bounding box center [210, 131] width 182 height 11
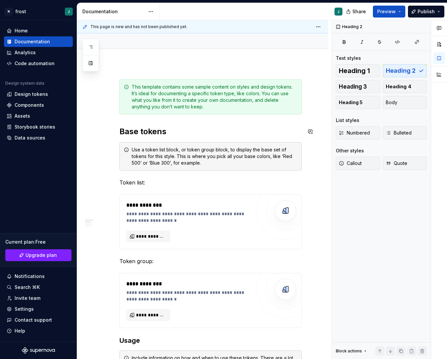
click at [179, 135] on h2 "Base tokens" at bounding box center [210, 131] width 182 height 11
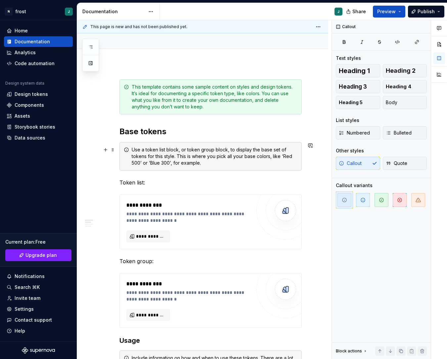
click at [212, 149] on div "Use a token list block, or token group block, to display the base set of tokens…" at bounding box center [215, 157] width 166 height 20
click at [402, 162] on button "Quote" at bounding box center [405, 163] width 44 height 13
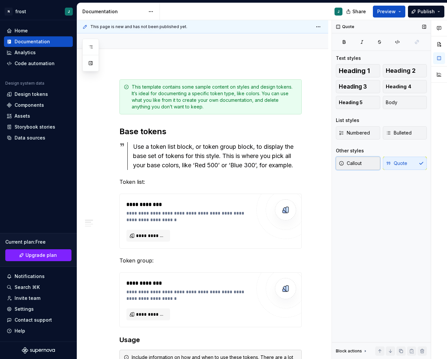
click at [362, 164] on span "Callout" at bounding box center [350, 163] width 23 height 7
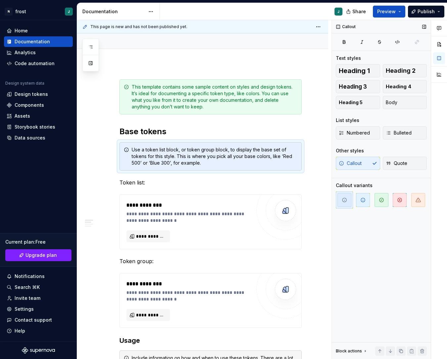
click at [352, 352] on div "Block actions" at bounding box center [349, 351] width 26 height 5
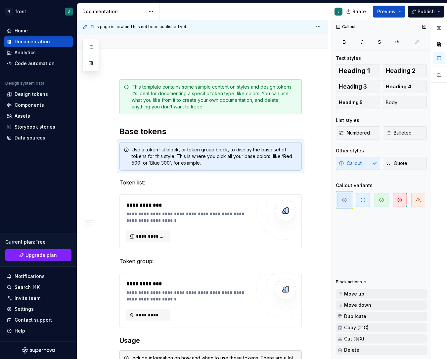
click at [360, 284] on div "Block actions" at bounding box center [349, 281] width 26 height 5
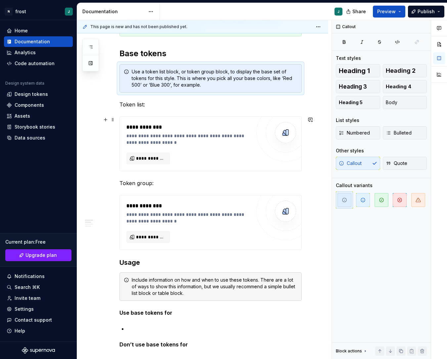
scroll to position [266, 0]
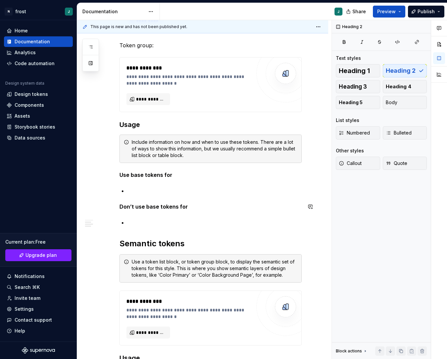
click at [191, 234] on div "**********" at bounding box center [210, 187] width 182 height 648
click at [198, 246] on h2 "Semantic tokens" at bounding box center [210, 243] width 182 height 11
click at [402, 49] on button "button" at bounding box center [439, 44] width 12 height 12
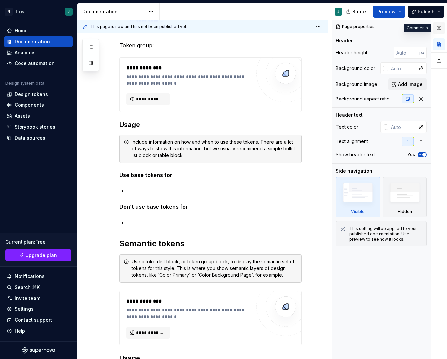
click at [402, 28] on icon "button" at bounding box center [438, 27] width 5 height 5
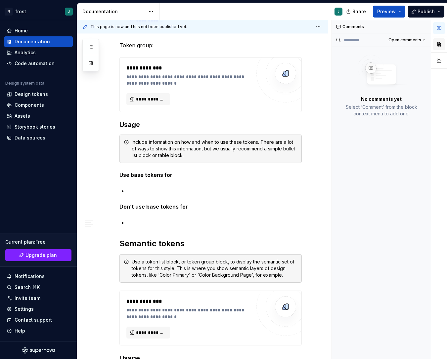
click at [402, 43] on button "button" at bounding box center [439, 44] width 12 height 12
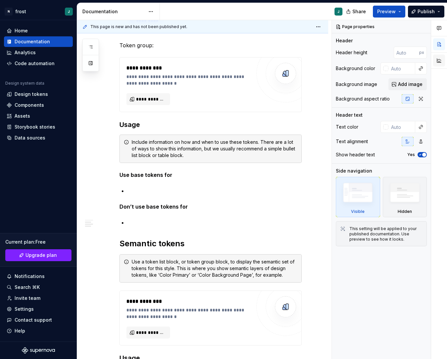
click at [402, 65] on button "button" at bounding box center [439, 61] width 12 height 12
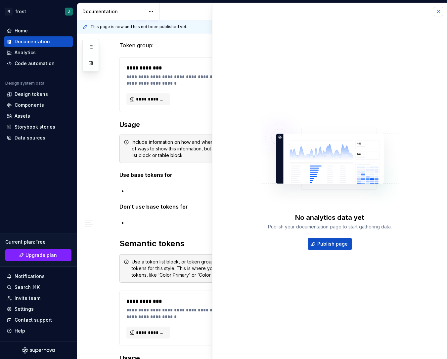
click at [402, 12] on button "button" at bounding box center [438, 11] width 9 height 9
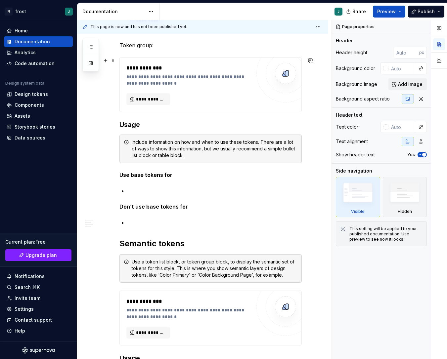
click at [318, 97] on div "**********" at bounding box center [202, 238] width 251 height 780
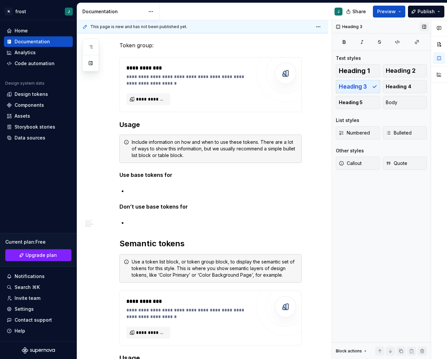
click at [402, 26] on button "button" at bounding box center [423, 26] width 9 height 9
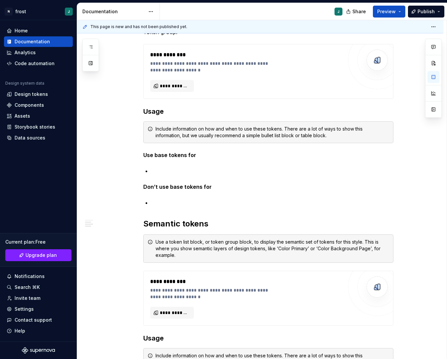
scroll to position [246, 0]
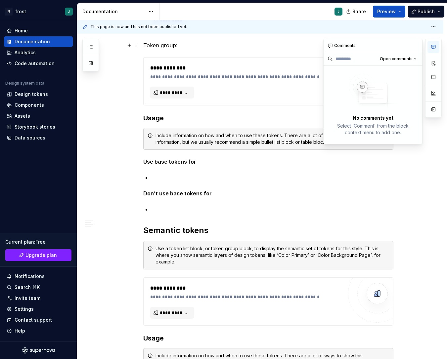
click at [402, 45] on icon "button" at bounding box center [433, 47] width 4 height 4
click at [402, 61] on button "button" at bounding box center [433, 63] width 12 height 12
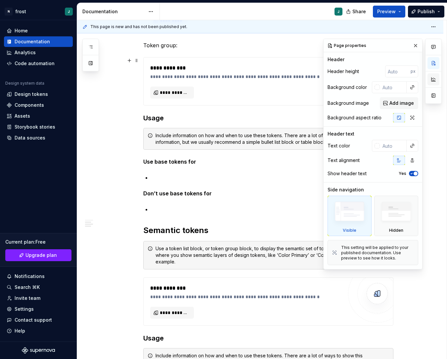
click at [402, 77] on button "button" at bounding box center [433, 79] width 12 height 12
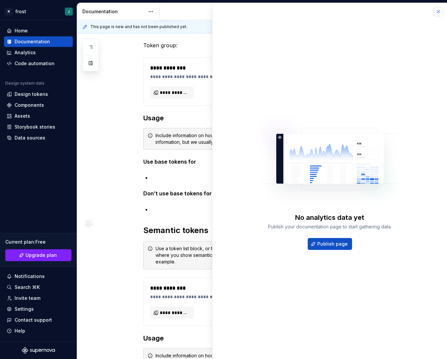
click at [402, 13] on button "button" at bounding box center [438, 11] width 9 height 9
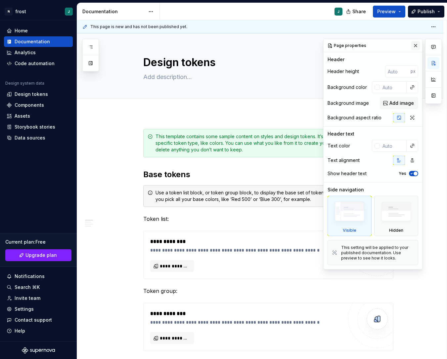
click at [402, 48] on button "button" at bounding box center [415, 45] width 9 height 9
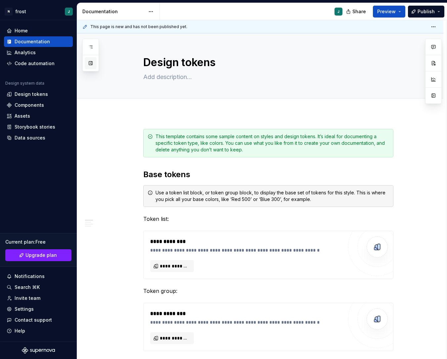
click at [92, 64] on button "button" at bounding box center [91, 63] width 12 height 12
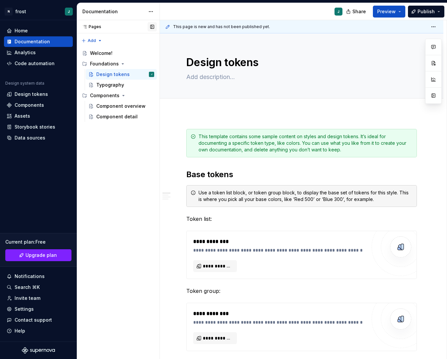
click at [150, 25] on button "button" at bounding box center [152, 26] width 9 height 9
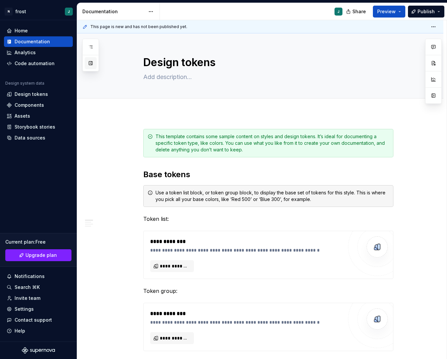
click at [94, 66] on button "button" at bounding box center [91, 63] width 12 height 12
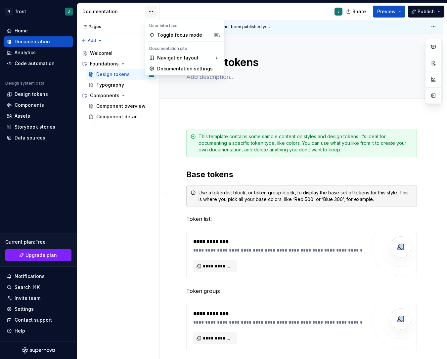
click at [151, 11] on html "N frost J Home Documentation Analytics Code automation Design system data Desig…" at bounding box center [223, 179] width 447 height 359
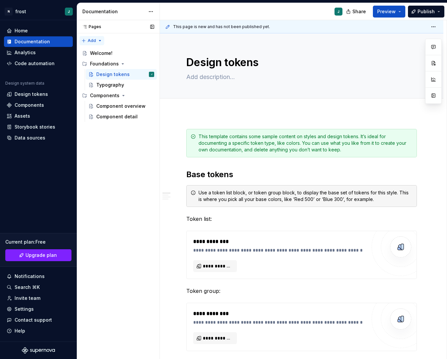
click at [100, 39] on div "Pages Pages Add Accessibility guide for tree Page tree. Navigate the tree with …" at bounding box center [118, 189] width 83 height 339
click at [141, 46] on div "Pages Pages Add Accessibility guide for tree Page tree. Navigate the tree with …" at bounding box center [118, 189] width 83 height 339
click at [152, 9] on html "N frost J Home Documentation Analytics Code automation Design system data Desig…" at bounding box center [223, 179] width 447 height 359
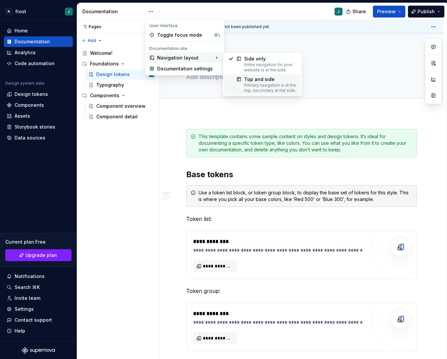
click at [281, 87] on div "Primary navigation is at the top, secondary at the side." at bounding box center [270, 88] width 52 height 11
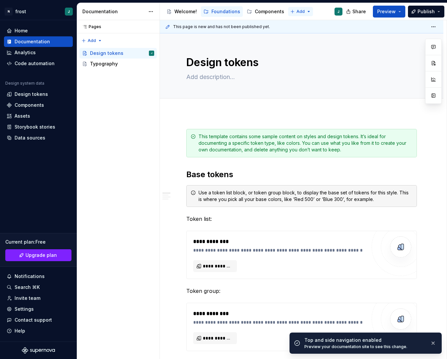
click at [295, 13] on html "N frost J Home Documentation Analytics Code automation Design system data Desig…" at bounding box center [223, 179] width 447 height 359
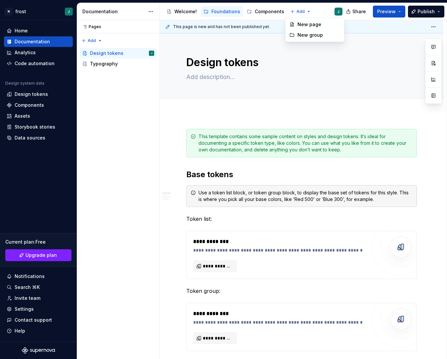
click at [323, 13] on html "N frost J Home Documentation Analytics Code automation Design system data Desig…" at bounding box center [223, 179] width 447 height 359
click at [152, 12] on html "N frost J Home Documentation Analytics Code automation Design system data Desig…" at bounding box center [223, 179] width 447 height 359
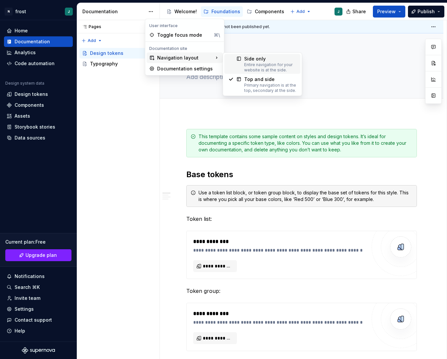
click at [257, 61] on div "Side only" at bounding box center [270, 59] width 52 height 7
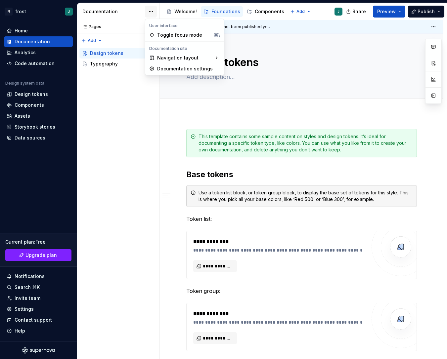
click at [153, 14] on html "N frost J Home Documentation Analytics Code automation Design system data Desig…" at bounding box center [223, 179] width 447 height 359
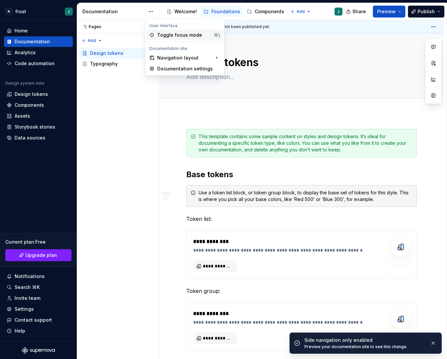
click at [169, 37] on div "Toggle focus mode" at bounding box center [184, 35] width 54 height 7
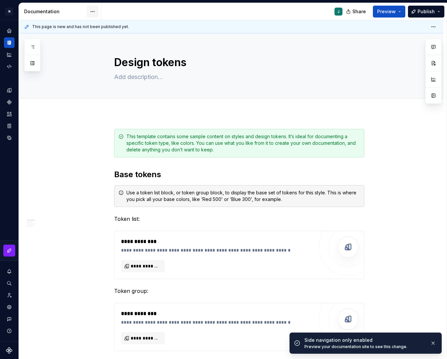
click at [93, 13] on html "**********" at bounding box center [223, 179] width 447 height 359
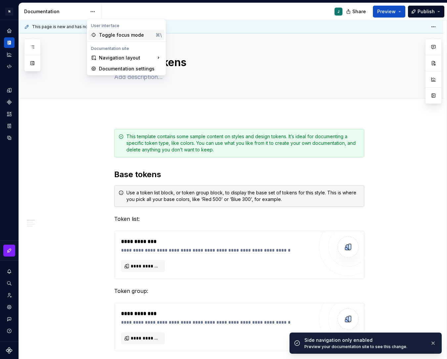
click at [134, 33] on div "Toggle focus mode" at bounding box center [126, 35] width 54 height 7
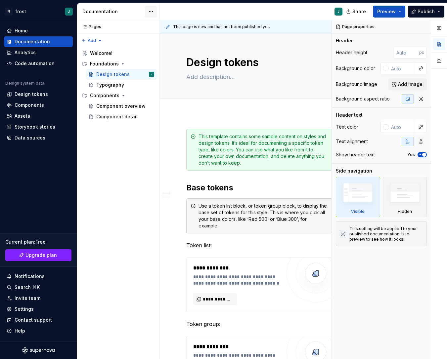
click at [150, 13] on html "N frost J Home Documentation Analytics Code automation Design system data Desig…" at bounding box center [223, 179] width 447 height 359
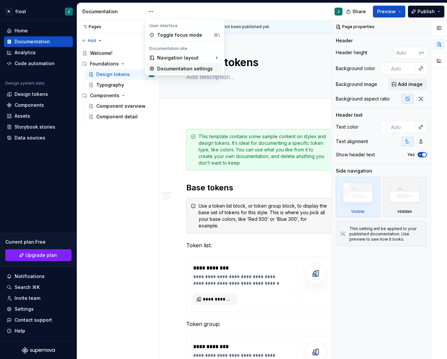
click at [174, 67] on div "Documentation settings" at bounding box center [188, 68] width 63 height 7
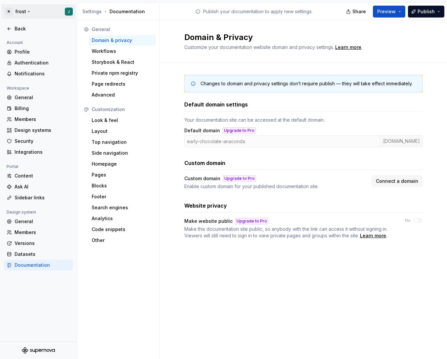
click at [16, 12] on html "N frost J Back Account Profile Authentication Notifications Workspace General B…" at bounding box center [223, 179] width 447 height 359
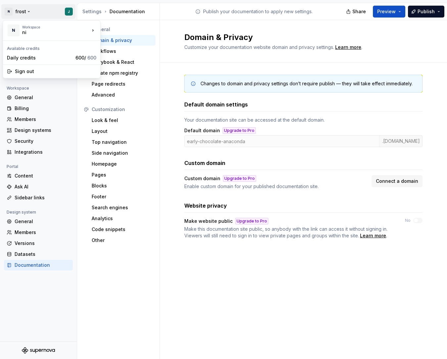
click at [64, 11] on html "N frost J Back Account Profile Authentication Notifications Workspace General B…" at bounding box center [223, 179] width 447 height 359
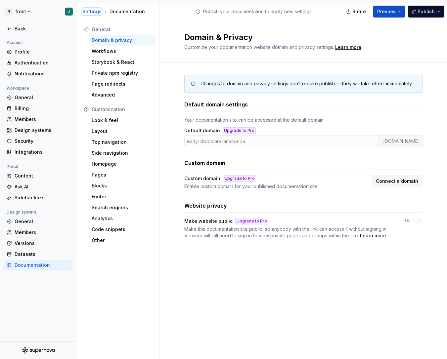
click at [100, 10] on div "Settings" at bounding box center [91, 11] width 19 height 7
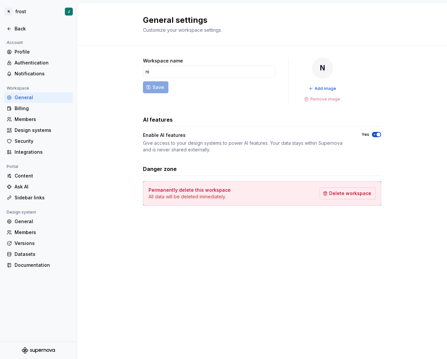
click at [51, 351] on icon "Supernova Logo" at bounding box center [50, 350] width 3 height 3
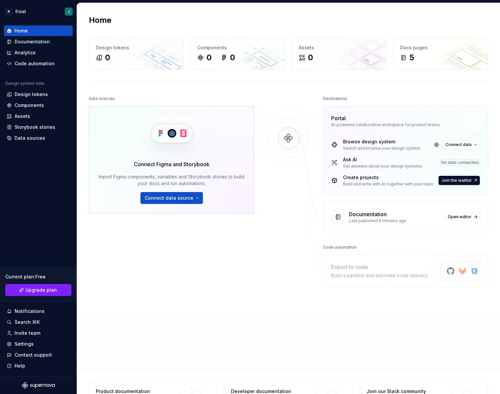
drag, startPoint x: 91, startPoint y: 103, endPoint x: 160, endPoint y: 100, distance: 69.9
click at [159, 100] on div "Data sources" at bounding box center [171, 98] width 165 height 9
click at [160, 100] on div "Data sources" at bounding box center [171, 98] width 165 height 9
click at [30, 40] on div "Documentation" at bounding box center [32, 41] width 35 height 7
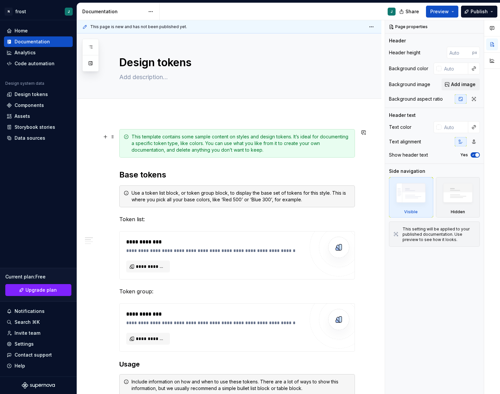
click at [276, 150] on div "This template contains some sample content on styles and design tokens. It’s id…" at bounding box center [241, 143] width 219 height 20
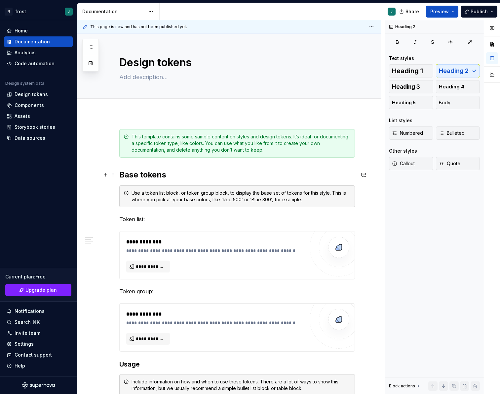
click at [264, 171] on h2 "Base tokens" at bounding box center [237, 174] width 236 height 11
click at [101, 14] on div "Documentation" at bounding box center [113, 11] width 63 height 7
click at [148, 12] on html "N frost J Home Documentation Analytics Code automation Design system data Desig…" at bounding box center [250, 197] width 500 height 394
click at [190, 11] on html "N frost J Home Documentation Analytics Code automation Design system data Desig…" at bounding box center [250, 197] width 500 height 394
click at [19, 7] on html "N frost J Home Documentation Analytics Code automation Design system data Desig…" at bounding box center [250, 197] width 500 height 394
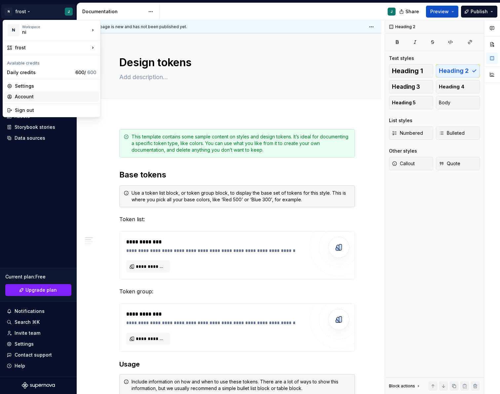
click at [40, 97] on div "Account" at bounding box center [55, 96] width 81 height 7
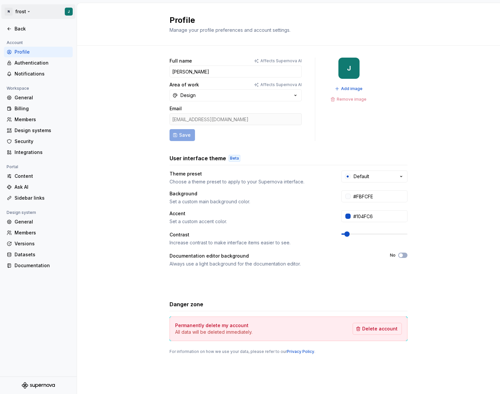
click at [22, 14] on html "N frost J Back Account Profile Authentication Notifications Workspace General B…" at bounding box center [250, 197] width 500 height 394
click at [132, 71] on html "N frost J Back Account Profile Authentication Notifications Workspace General B…" at bounding box center [250, 197] width 500 height 394
click at [25, 29] on div "Back" at bounding box center [43, 28] width 56 height 7
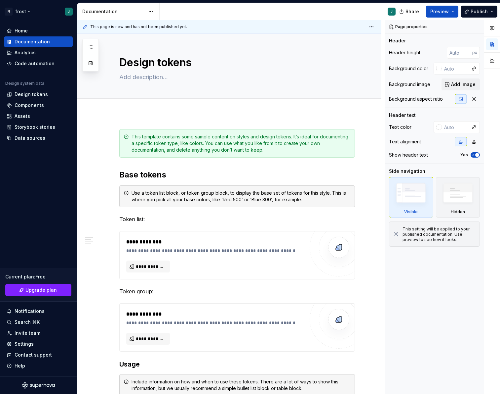
click at [41, 12] on html "N frost J Home Documentation Analytics Code automation Design system data Desig…" at bounding box center [250, 197] width 500 height 394
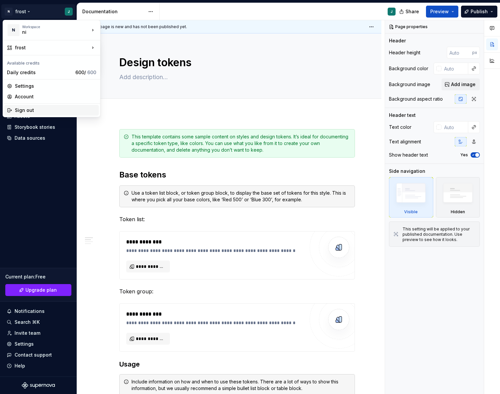
click at [28, 110] on div "Sign out" at bounding box center [55, 110] width 81 height 7
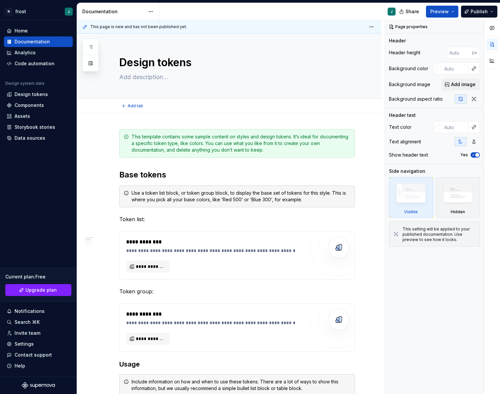
type textarea "*"
